Goal: Find specific page/section: Find specific page/section

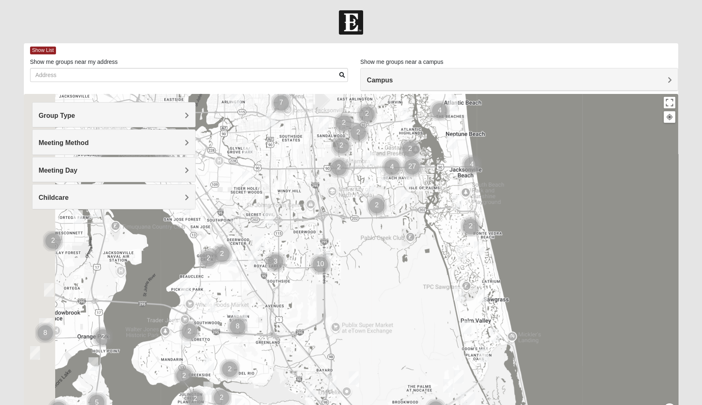
drag, startPoint x: 251, startPoint y: 320, endPoint x: 319, endPoint y: 228, distance: 114.8
click at [319, 228] on div at bounding box center [351, 258] width 654 height 329
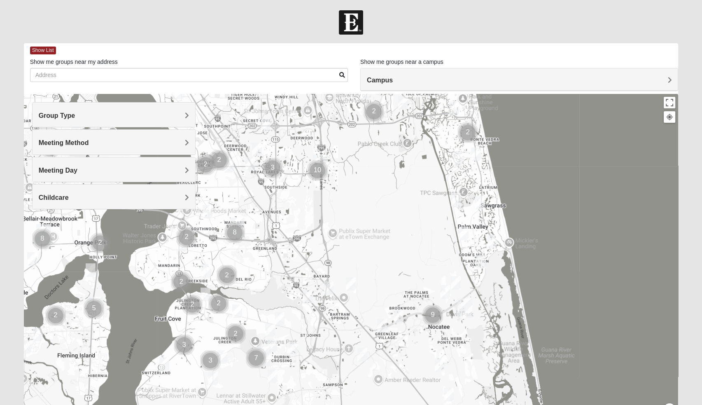
drag, startPoint x: 257, startPoint y: 357, endPoint x: 247, endPoint y: 263, distance: 94.8
click at [247, 263] on div at bounding box center [351, 258] width 654 height 329
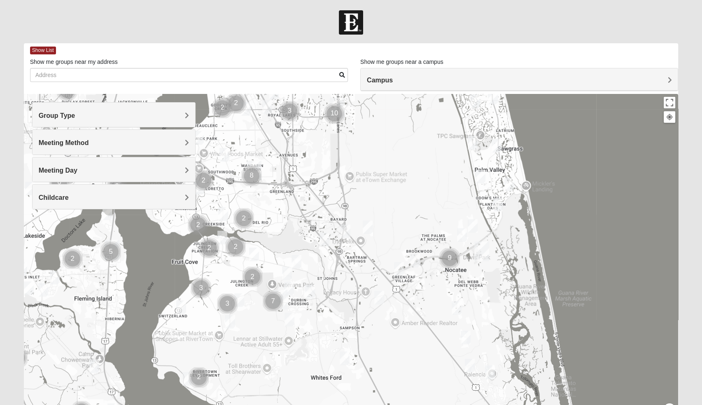
drag, startPoint x: 287, startPoint y: 362, endPoint x: 304, endPoint y: 303, distance: 60.9
click at [304, 303] on div at bounding box center [351, 258] width 654 height 329
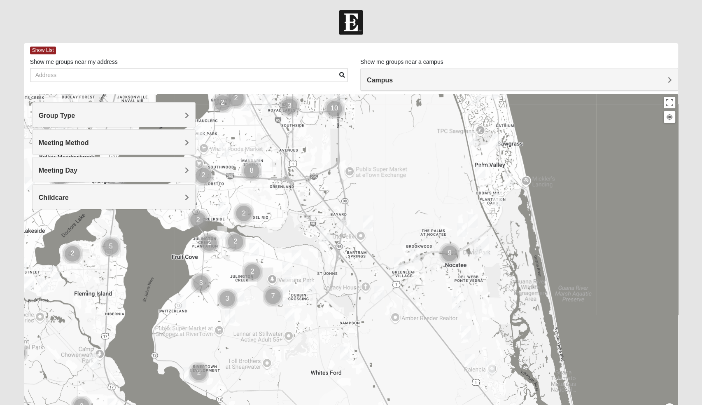
drag, startPoint x: 280, startPoint y: 347, endPoint x: 282, endPoint y: 332, distance: 14.5
click at [282, 332] on div at bounding box center [351, 258] width 654 height 329
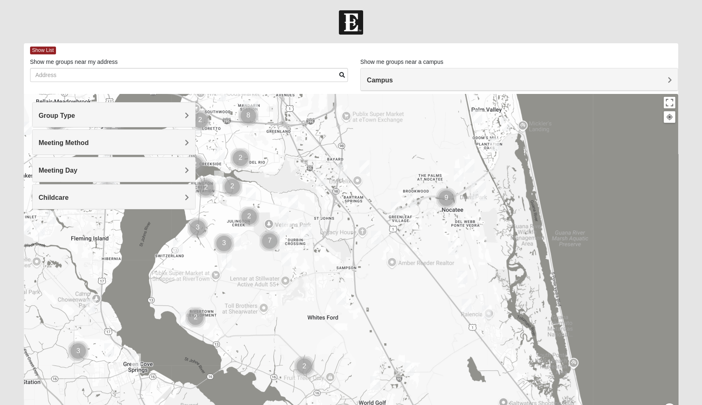
drag, startPoint x: 272, startPoint y: 344, endPoint x: 266, endPoint y: 296, distance: 48.1
click at [266, 296] on div at bounding box center [351, 258] width 654 height 329
click at [265, 308] on div at bounding box center [351, 258] width 654 height 329
click at [301, 265] on button "Close" at bounding box center [303, 273] width 20 height 20
click at [151, 110] on div "Group Type" at bounding box center [114, 114] width 163 height 24
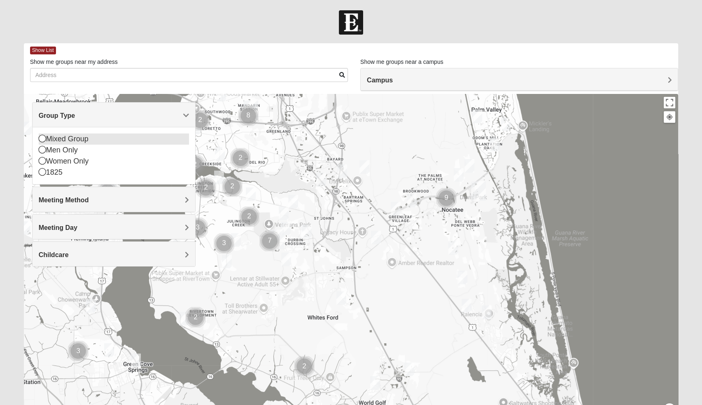
click at [43, 140] on icon at bounding box center [42, 138] width 7 height 7
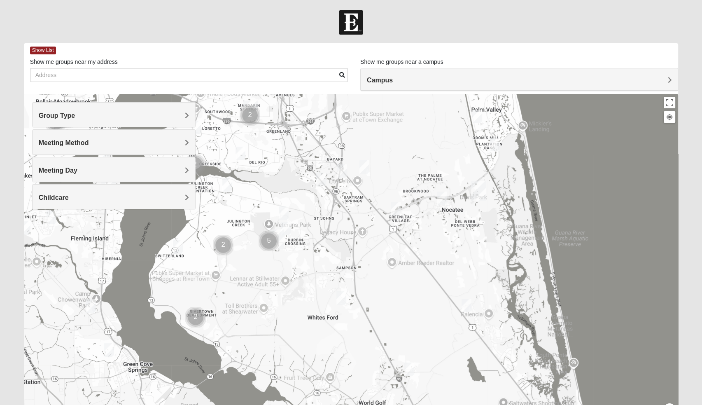
click at [132, 141] on h4 "Meeting Method" at bounding box center [114, 143] width 150 height 8
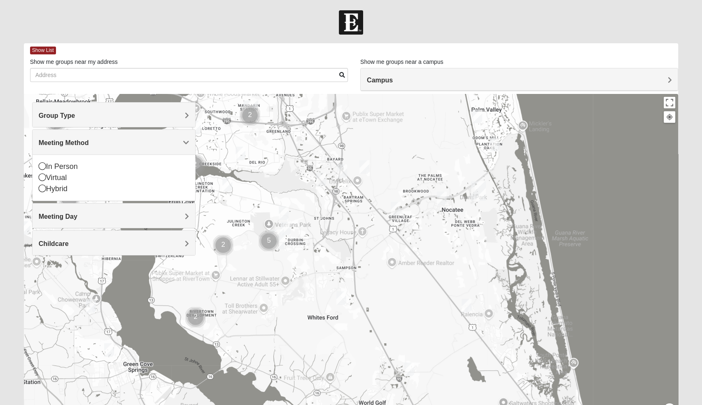
click at [132, 141] on h4 "Meeting Method" at bounding box center [114, 143] width 150 height 8
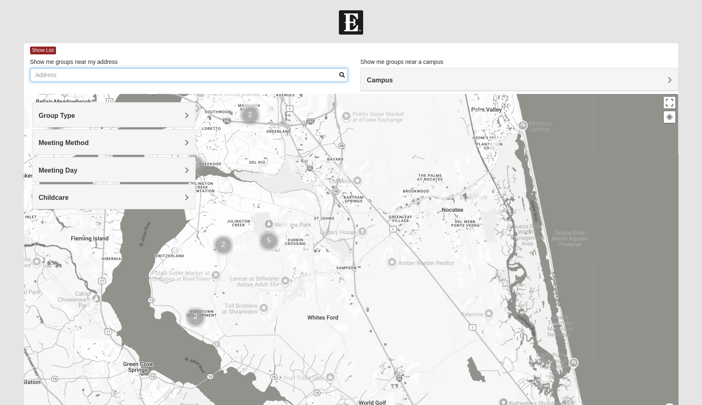
click at [161, 75] on input "Show me groups near my address" at bounding box center [189, 75] width 318 height 14
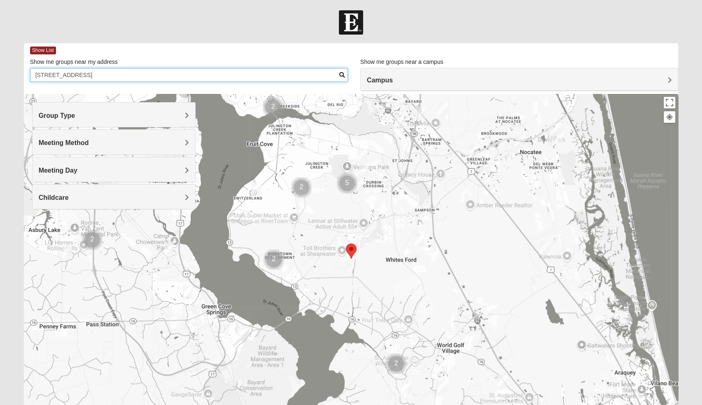
type input "[STREET_ADDRESS]"
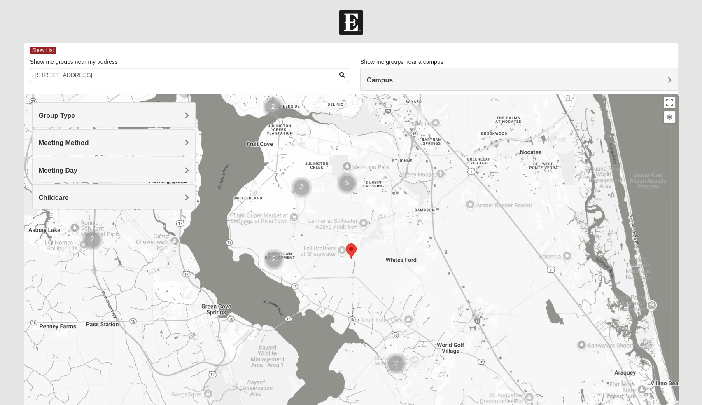
click at [278, 261] on img "Cluster of 2 groups" at bounding box center [273, 259] width 21 height 21
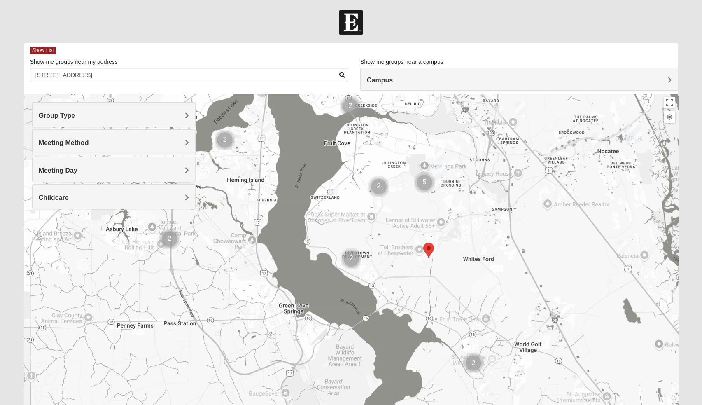
click at [349, 259] on img "Cluster of 2 groups" at bounding box center [351, 258] width 21 height 21
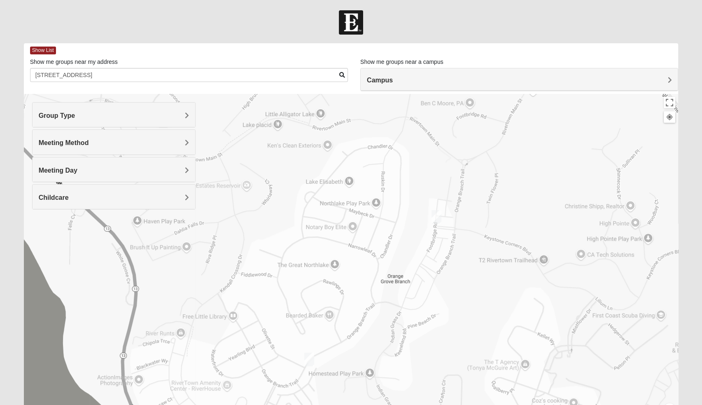
drag, startPoint x: 565, startPoint y: 288, endPoint x: 454, endPoint y: 281, distance: 110.5
click at [454, 281] on div "To navigate, press the arrow keys." at bounding box center [351, 258] width 654 height 329
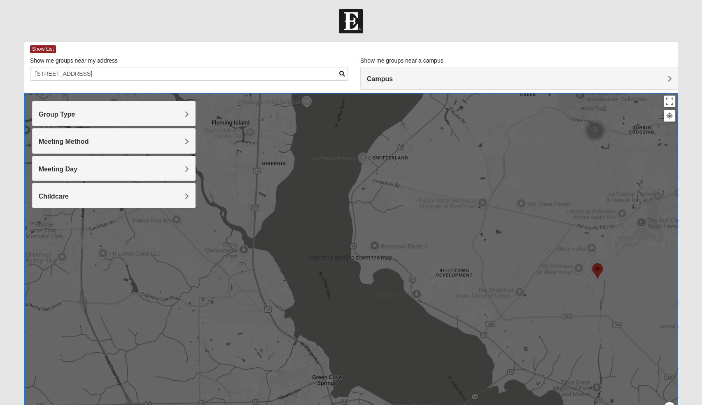
scroll to position [2, 0]
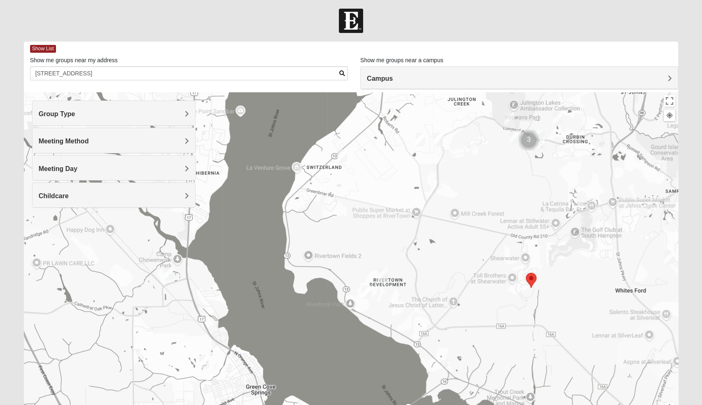
drag, startPoint x: 541, startPoint y: 265, endPoint x: 474, endPoint y: 275, distance: 67.8
click at [474, 275] on div "To navigate, press the arrow keys." at bounding box center [351, 256] width 654 height 329
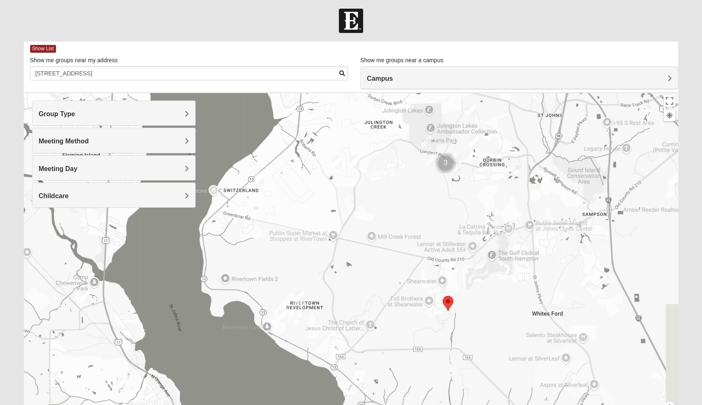
drag, startPoint x: 512, startPoint y: 253, endPoint x: 428, endPoint y: 277, distance: 87.6
click at [428, 277] on div "To navigate, press the arrow keys." at bounding box center [351, 256] width 654 height 329
click at [584, 282] on img "Mixed Stevens 32092" at bounding box center [586, 281] width 10 height 14
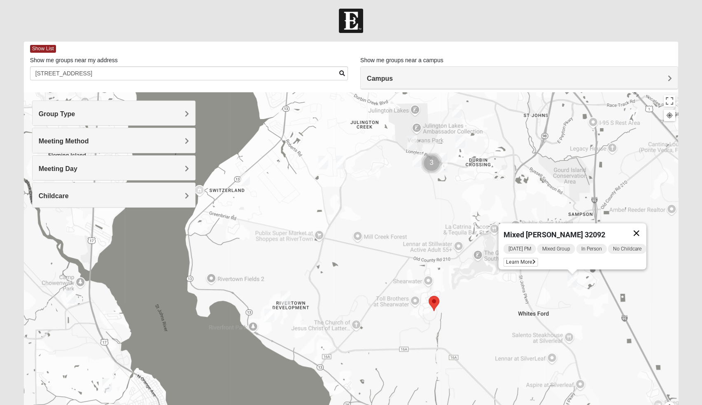
click at [643, 228] on button "Close" at bounding box center [636, 233] width 20 height 20
click at [285, 297] on img "Mixed Hunt 32259" at bounding box center [285, 298] width 10 height 14
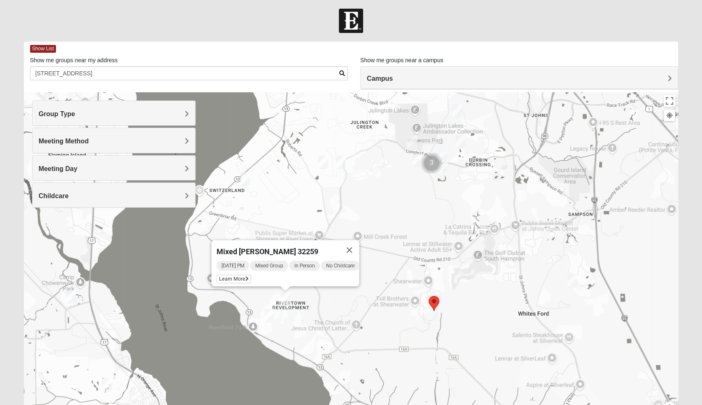
click at [270, 312] on img "Mixed Murphy 32259" at bounding box center [269, 315] width 10 height 14
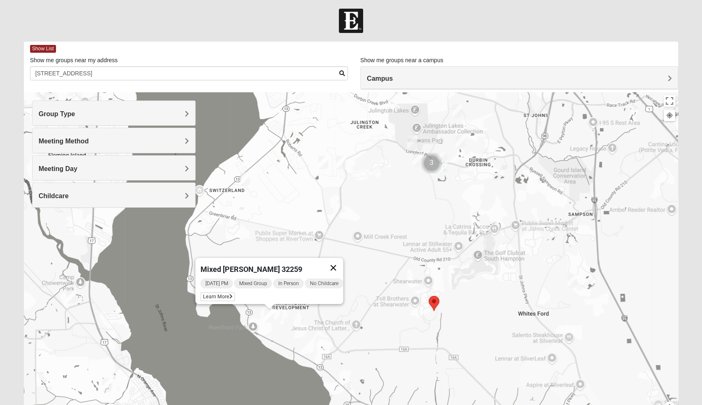
click at [339, 262] on button "Close" at bounding box center [333, 268] width 20 height 20
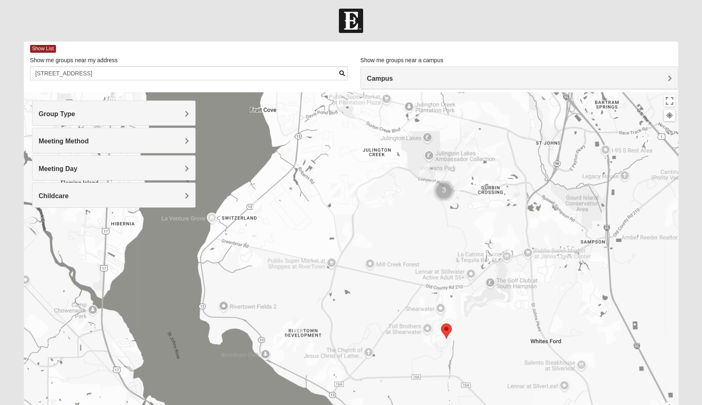
drag, startPoint x: 448, startPoint y: 214, endPoint x: 460, endPoint y: 243, distance: 31.5
click at [460, 243] on div at bounding box center [351, 256] width 654 height 329
click at [431, 188] on img "Mixed Parks 32259" at bounding box center [430, 188] width 10 height 14
click at [395, 223] on div "Mixed Parks 32259 [DATE] PM Mixed Group In Person Childcare Learn More" at bounding box center [351, 256] width 654 height 329
click at [494, 133] on button "Close" at bounding box center [490, 140] width 20 height 20
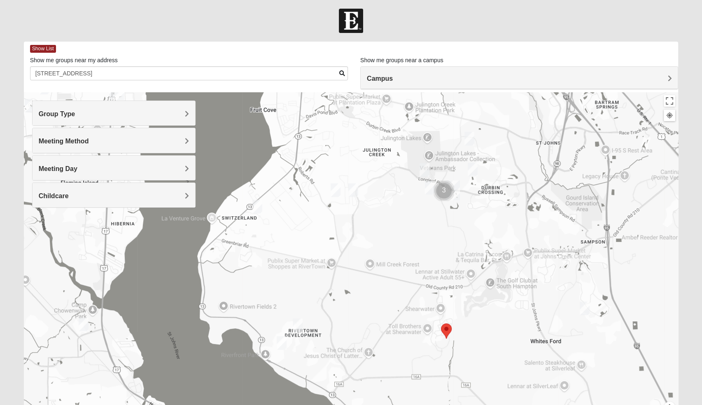
click at [495, 85] on div "Campus" at bounding box center [518, 78] width 317 height 22
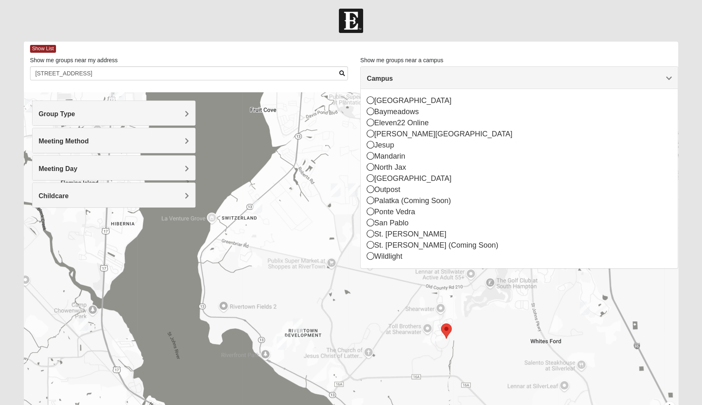
click at [365, 235] on div "[GEOGRAPHIC_DATA] [GEOGRAPHIC_DATA] Eleven22 Online [PERSON_NAME][GEOGRAPHIC_DA…" at bounding box center [518, 178] width 317 height 179
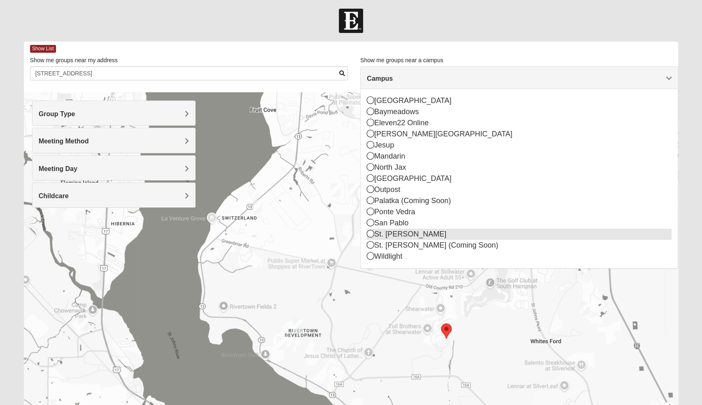
click at [372, 235] on icon at bounding box center [370, 233] width 7 height 7
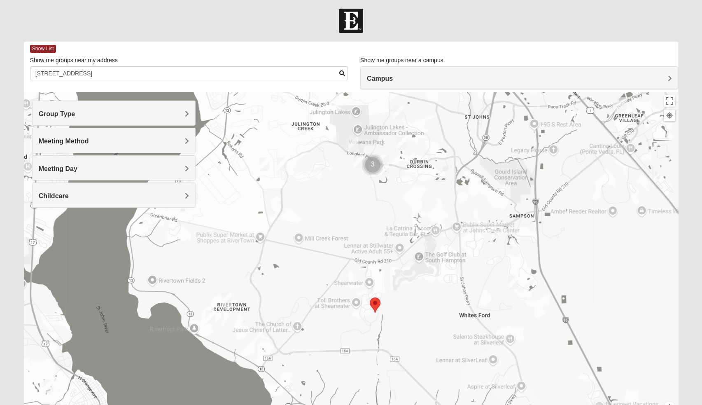
drag, startPoint x: 407, startPoint y: 304, endPoint x: 436, endPoint y: 212, distance: 95.9
click at [436, 212] on div at bounding box center [351, 256] width 654 height 329
